Goal: Task Accomplishment & Management: Manage account settings

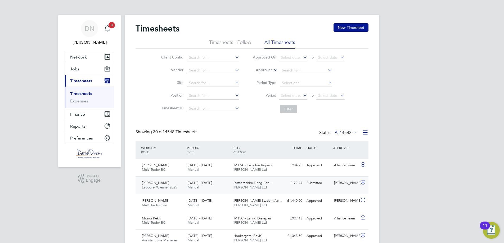
click at [211, 181] on span "[DATE] - [DATE]" at bounding box center [200, 183] width 24 height 5
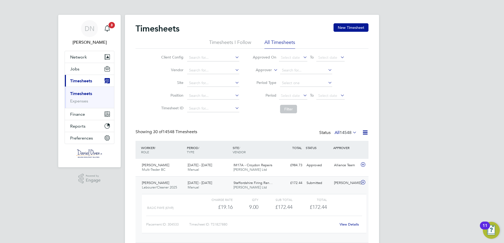
click at [290, 207] on div "£172.44" at bounding box center [276, 207] width 34 height 9
click at [215, 185] on div "13 - 19 Sep 2025 Manual" at bounding box center [209, 185] width 46 height 13
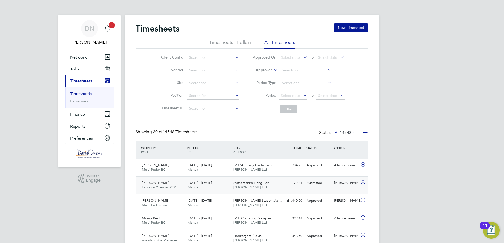
click at [215, 185] on div "13 - 19 Sep 2025 Manual" at bounding box center [209, 185] width 46 height 13
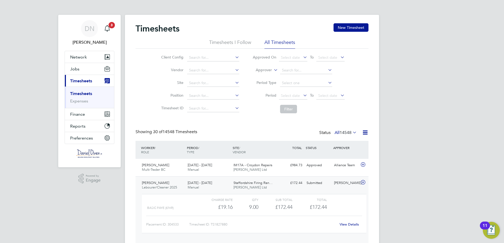
scroll to position [9, 52]
click at [345, 224] on link "View Details" at bounding box center [349, 224] width 19 height 5
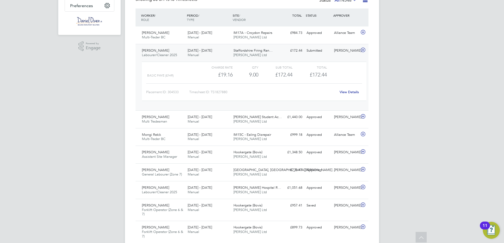
click at [315, 60] on div "Charge rate QTY Sub Total Total Basic PAYE (£/HR) £19.16 9 9.00 9 £172.44 £172.…" at bounding box center [254, 84] width 229 height 49
click at [316, 52] on div "Submitted" at bounding box center [319, 50] width 28 height 9
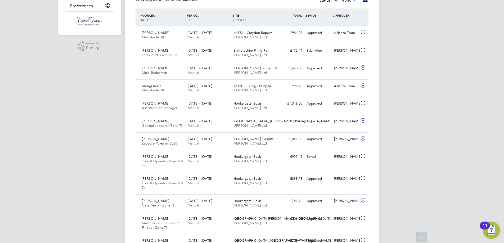
scroll to position [0, 0]
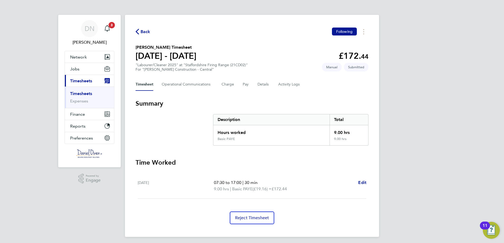
scroll to position [2, 0]
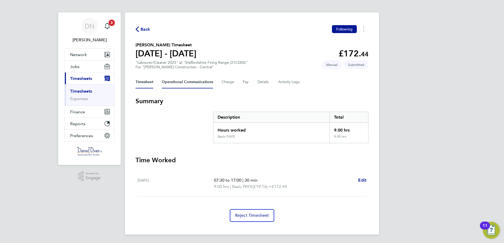
click at [189, 84] on Communications-tab "Operational Communications" at bounding box center [187, 82] width 51 height 13
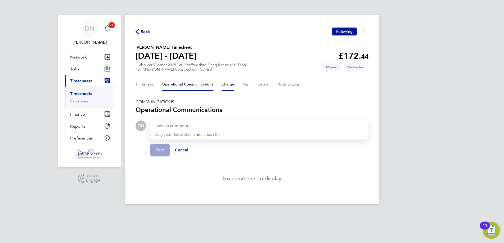
drag, startPoint x: 222, startPoint y: 86, endPoint x: 231, endPoint y: 90, distance: 10.8
click at [223, 86] on button "Charge" at bounding box center [228, 84] width 13 height 13
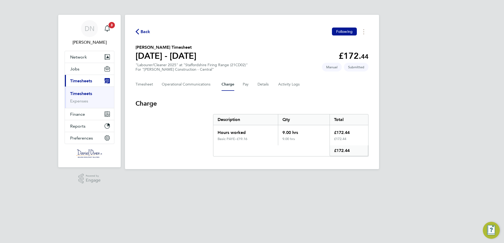
click at [232, 87] on button "Charge" at bounding box center [228, 84] width 13 height 13
click at [102, 55] on button "Network" at bounding box center [89, 57] width 49 height 12
click at [110, 56] on icon "Main navigation" at bounding box center [110, 57] width 2 height 3
click at [88, 77] on button "Current page: Timesheets" at bounding box center [91, 81] width 49 height 12
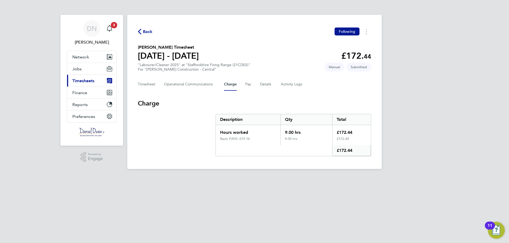
click at [88, 77] on button "Current page: Timesheets" at bounding box center [91, 81] width 49 height 12
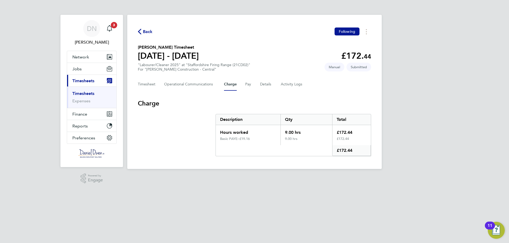
click at [85, 47] on app-nav-user-info "DN Danielle Nail Notifications 3" at bounding box center [92, 33] width 50 height 36
click at [89, 54] on button "Network" at bounding box center [91, 57] width 49 height 12
click at [103, 56] on button "Network" at bounding box center [91, 57] width 49 height 12
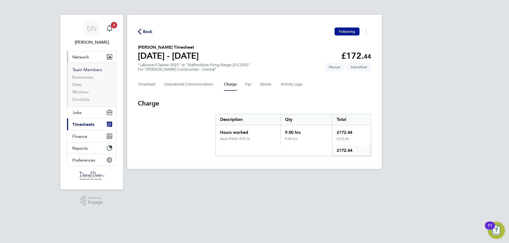
click at [93, 70] on link "Team Members" at bounding box center [87, 69] width 30 height 5
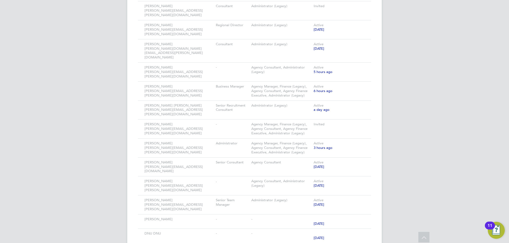
scroll to position [696, 0]
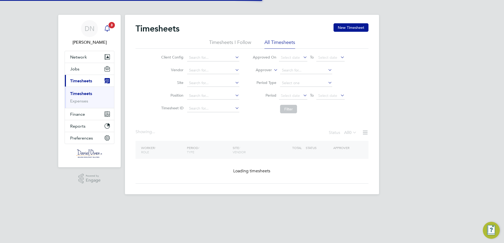
click at [109, 31] on icon "Main navigation" at bounding box center [107, 28] width 6 height 6
